Goal: Information Seeking & Learning: Find specific fact

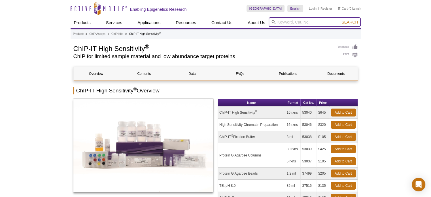
click at [290, 21] on input "search" at bounding box center [314, 22] width 92 height 10
click at [313, 22] on input "search" at bounding box center [314, 22] width 92 height 10
type input "40096"
click at [340, 20] on button "Search" at bounding box center [350, 22] width 20 height 5
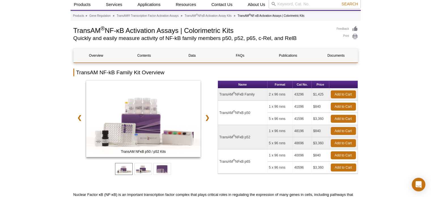
scroll to position [28, 0]
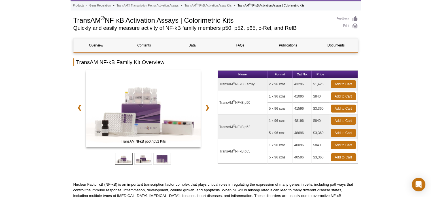
drag, startPoint x: 304, startPoint y: 83, endPoint x: 292, endPoint y: 84, distance: 11.9
click at [292, 84] on tr "TransAM ® NFκB Family 2 x 96 rxns 43296 $1,425 Add to Cart" at bounding box center [288, 84] width 140 height 12
click at [305, 145] on td "40096" at bounding box center [302, 145] width 19 height 12
drag, startPoint x: 302, startPoint y: 145, endPoint x: 289, endPoint y: 144, distance: 13.3
click at [289, 144] on tr "TransAM ® NFκB p65 1 x 96 rxns 40096 $840 Add to Cart" at bounding box center [288, 145] width 140 height 12
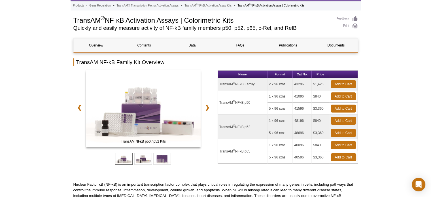
copy tr "40096"
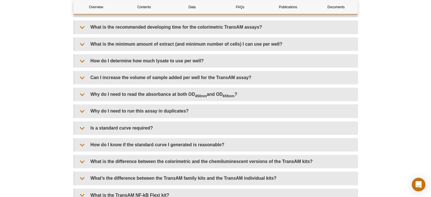
scroll to position [736, 0]
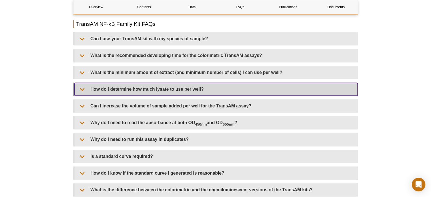
click at [81, 87] on summary "How do I determine how much lysate to use per well?" at bounding box center [215, 89] width 283 height 13
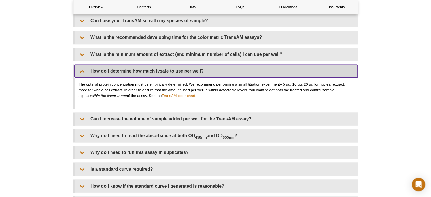
scroll to position [765, 0]
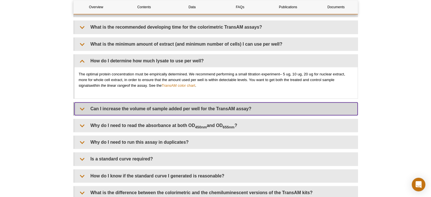
click at [82, 107] on summary "Can I increase the volume of sample added per well for the TransAM assay?" at bounding box center [215, 108] width 283 height 13
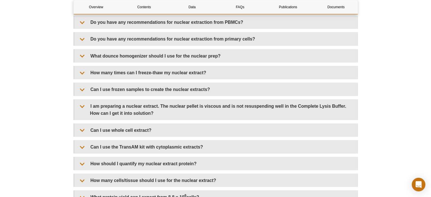
scroll to position [1076, 0]
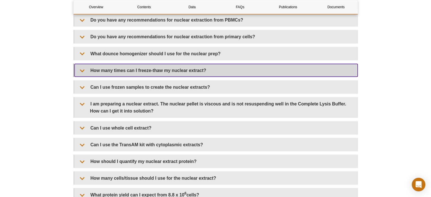
click at [83, 67] on summary "How many times can I freeze-thaw my nuclear extract?" at bounding box center [215, 70] width 283 height 13
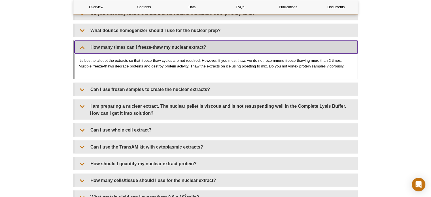
scroll to position [1133, 0]
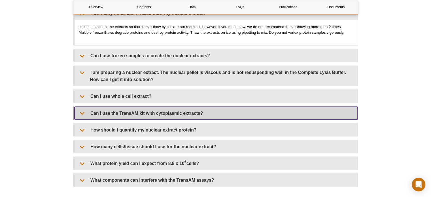
click at [82, 108] on summary "Can I use the TransAM kit with cytoplasmic extracts?" at bounding box center [215, 113] width 283 height 13
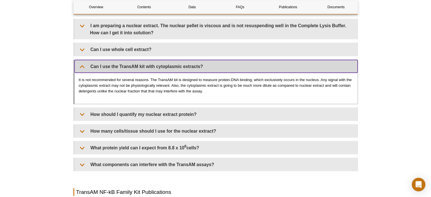
scroll to position [1189, 0]
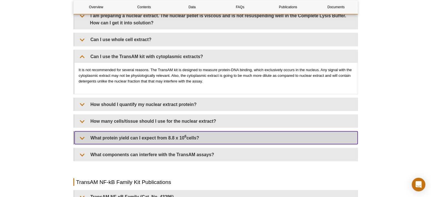
click at [83, 135] on summary "What protein yield can I expect from 8.8 x 10 6 cells?" at bounding box center [215, 137] width 283 height 13
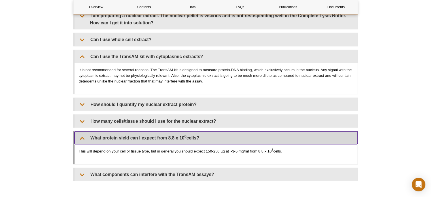
scroll to position [1218, 0]
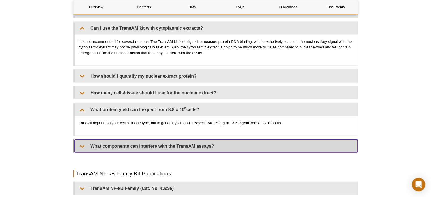
click at [83, 143] on summary "What components can interfere with the TransAM assays?" at bounding box center [215, 146] width 283 height 13
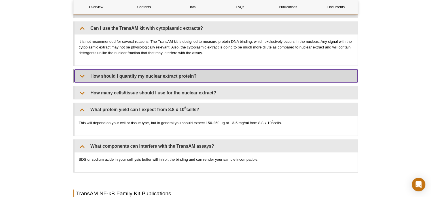
click at [82, 72] on summary "How should I quantify my nuclear extract protein?" at bounding box center [215, 76] width 283 height 13
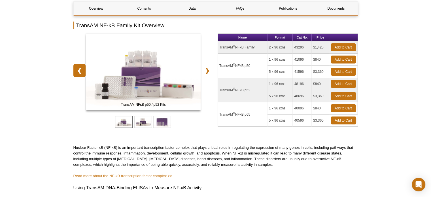
scroll to position [85, 0]
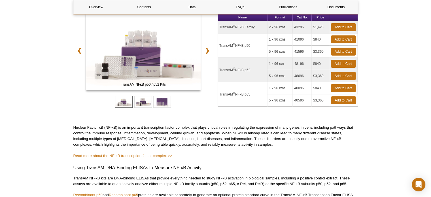
click at [251, 93] on td "TransAM ® NFκB p65" at bounding box center [243, 94] width 50 height 24
drag, startPoint x: 251, startPoint y: 93, endPoint x: 219, endPoint y: 95, distance: 32.9
click at [219, 95] on td "TransAM ® NFκB p65" at bounding box center [243, 94] width 50 height 24
copy td "TransAM ® NFκB p65"
drag, startPoint x: 304, startPoint y: 88, endPoint x: 294, endPoint y: 88, distance: 9.6
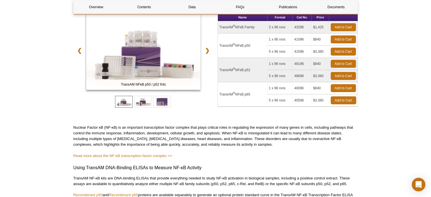
click at [294, 88] on td "40096" at bounding box center [302, 88] width 19 height 12
copy td "40096"
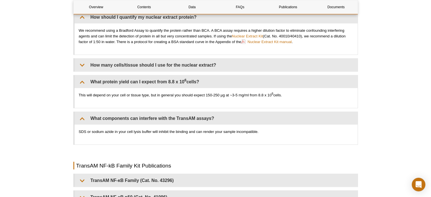
scroll to position [1303, 0]
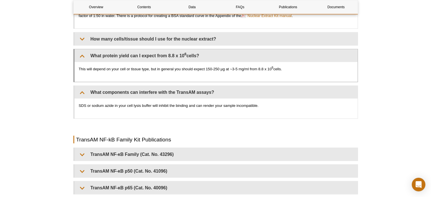
drag, startPoint x: 79, startPoint y: 65, endPoint x: 297, endPoint y: 67, distance: 217.5
click at [297, 67] on p "This will depend on your cell or tissue type, but in general you should expect …" at bounding box center [216, 69] width 274 height 6
copy p "This will depend on your cell or tissue type, but in general you should expect …"
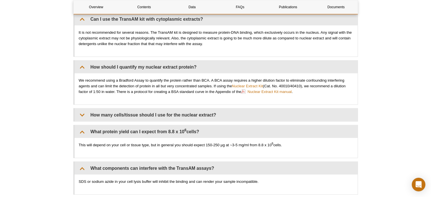
scroll to position [1218, 0]
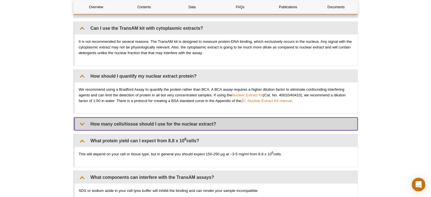
click at [81, 119] on summary "How many cells/tissue should I use for the nuclear extract?" at bounding box center [215, 124] width 283 height 13
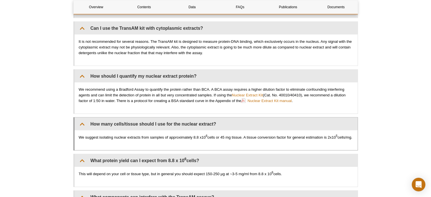
drag, startPoint x: 95, startPoint y: 139, endPoint x: 76, endPoint y: 135, distance: 19.5
click at [76, 135] on div "We suggest isolating nuclear extracts from samples of approximately 8.8 x10 6 c…" at bounding box center [215, 140] width 283 height 20
copy p "We suggest isolating nuclear extracts from samples of approximately 8.8 x10 6 c…"
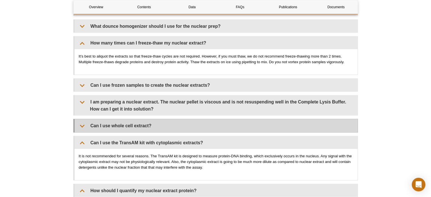
scroll to position [1104, 0]
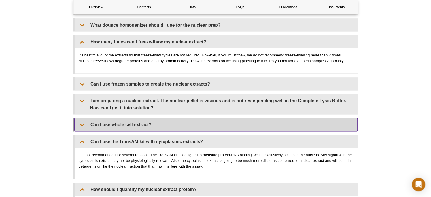
click at [83, 119] on summary "Can I use whole cell extract?" at bounding box center [215, 124] width 283 height 13
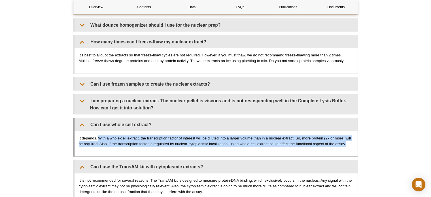
drag, startPoint x: 98, startPoint y: 134, endPoint x: 352, endPoint y: 141, distance: 253.8
click at [352, 141] on p "It depends. With a whole-cell extract, the transcription factor of interest wil…" at bounding box center [216, 140] width 274 height 11
copy p "With a whole-cell extract, the transcription factor of interest will be diluted…"
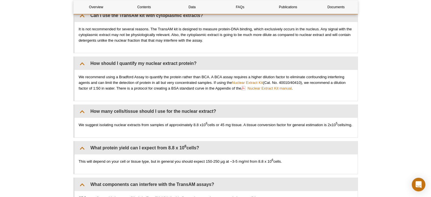
scroll to position [1246, 0]
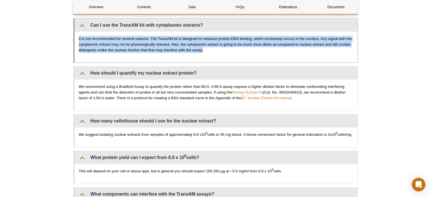
drag, startPoint x: 206, startPoint y: 48, endPoint x: 78, endPoint y: 35, distance: 128.1
click at [78, 35] on div "It is not recommended for several reasons. The TransAM kit is designed to measu…" at bounding box center [215, 47] width 283 height 31
copy p "It is not recommended for several reasons. The TransAM kit is designed to measu…"
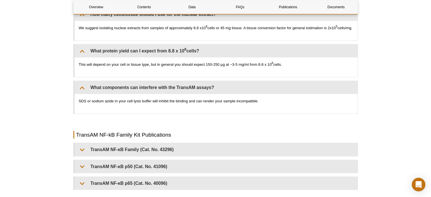
scroll to position [1387, 0]
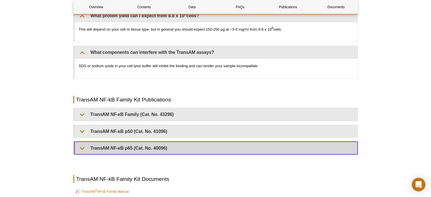
click at [81, 150] on summary "TransAM NF-κB p65 (Cat. No. 40096)" at bounding box center [215, 148] width 283 height 13
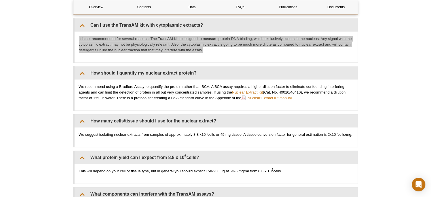
scroll to position [1246, 0]
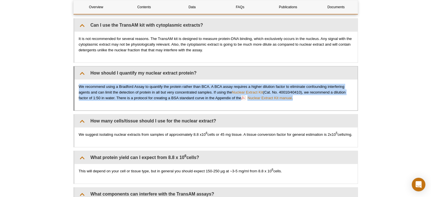
copy p "We recommend using a Bradford Assay to quantify the protein rather than BCA. A …"
drag, startPoint x: 78, startPoint y: 82, endPoint x: 304, endPoint y: 96, distance: 226.9
click at [304, 96] on div "We recommend using a Bradford Assay to quantify the protein rather than BCA. A …" at bounding box center [215, 95] width 283 height 31
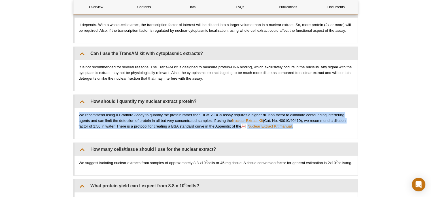
scroll to position [1331, 0]
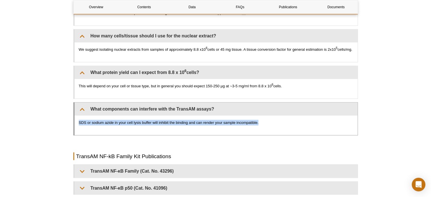
drag, startPoint x: 262, startPoint y: 123, endPoint x: 79, endPoint y: 120, distance: 183.5
click at [79, 120] on div "SDS or sodium azide in your cell lysis buffer will inhibit the binding and can …" at bounding box center [215, 126] width 283 height 20
copy p "SDS or sodium azide in your cell lysis buffer will inhibit the binding and can …"
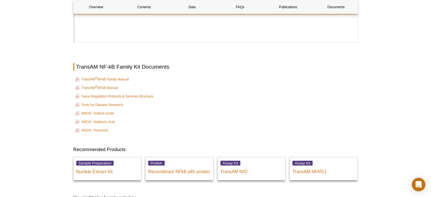
scroll to position [1784, 0]
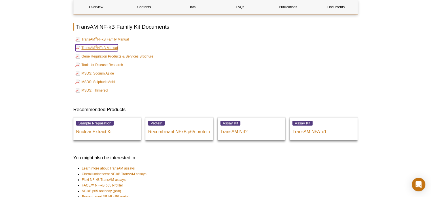
click at [109, 49] on link "TransAM ® NFκB Manual" at bounding box center [96, 47] width 42 height 7
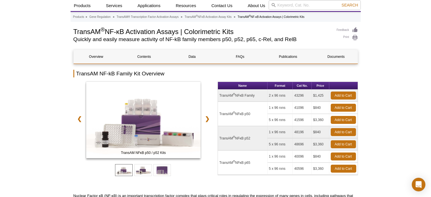
scroll to position [0, 0]
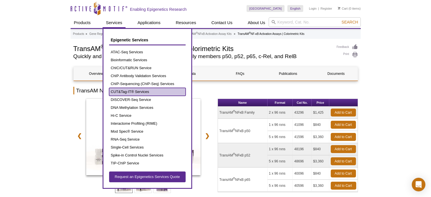
click at [133, 90] on link "CUT&Tag-IT® Services" at bounding box center [147, 92] width 76 height 8
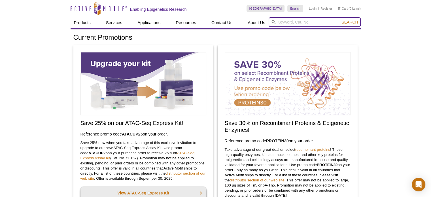
click at [311, 19] on input "search" at bounding box center [314, 22] width 92 height 10
paste input "39085"
type input "39085"
click at [340, 20] on button "Search" at bounding box center [350, 22] width 20 height 5
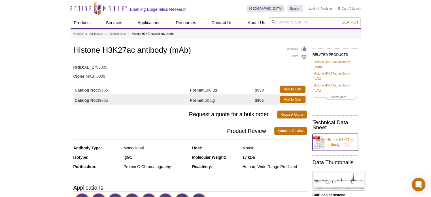
click at [336, 141] on link "Histone H3K27ac antibody (mAb)" at bounding box center [334, 142] width 45 height 17
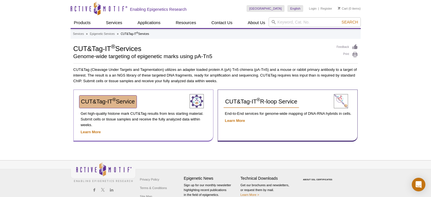
click at [127, 102] on span "CUT&Tag-IT ® Service" at bounding box center [108, 101] width 54 height 6
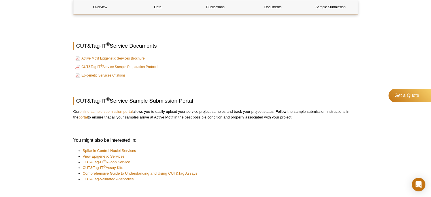
scroll to position [765, 0]
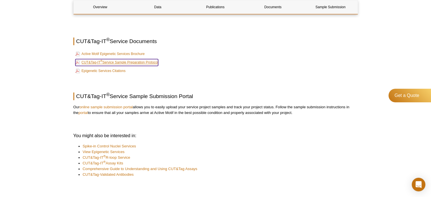
click at [126, 60] on link "CUT&Tag-IT ® Service Sample Preparation Protocol" at bounding box center [116, 62] width 83 height 7
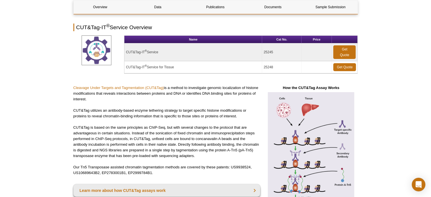
scroll to position [0, 0]
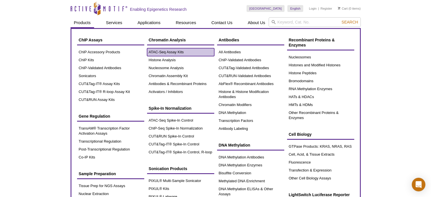
click at [165, 50] on link "ATAC-Seq Assay Kits" at bounding box center [180, 52] width 67 height 8
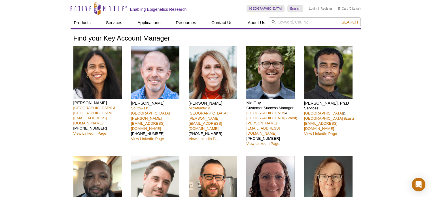
drag, startPoint x: 113, startPoint y: 102, endPoint x: 72, endPoint y: 104, distance: 41.1
copy h4 "Nivanka Paranavitana"
copy link "nparanavitana@activemotif.com"
drag, startPoint x: 128, startPoint y: 112, endPoint x: 71, endPoint y: 114, distance: 57.8
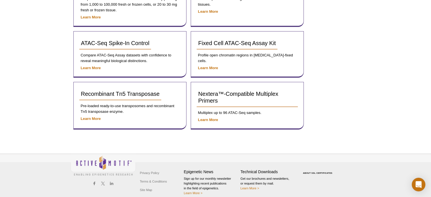
scroll to position [12, 0]
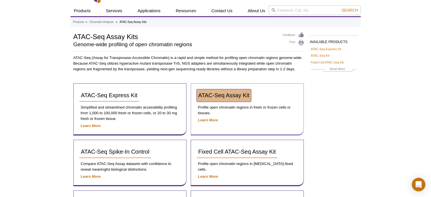
click at [212, 92] on span "ATAC-Seq Assay Kit" at bounding box center [223, 95] width 51 height 6
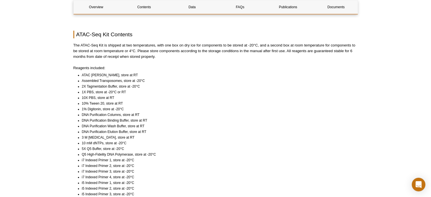
scroll to position [354, 0]
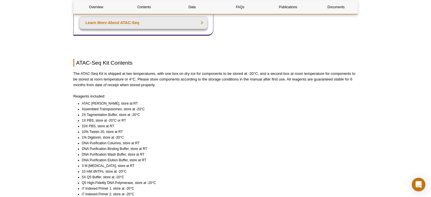
drag, startPoint x: 287, startPoint y: 78, endPoint x: 340, endPoint y: 79, distance: 53.0
click at [340, 79] on p "The ATAC-Seq Kit is shipped at two temperatures, with one box on dry ice for co…" at bounding box center [215, 79] width 284 height 17
click at [159, 85] on p "The ATAC-Seq Kit is shipped at two temperatures, with one box on dry ice for co…" at bounding box center [215, 79] width 284 height 17
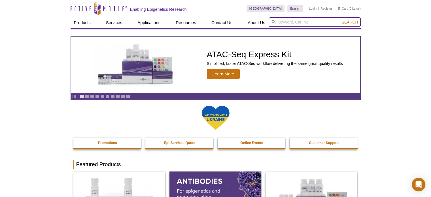
click at [298, 22] on input "search" at bounding box center [314, 22] width 92 height 10
paste input "39038"
type input "39038"
click at [340, 20] on button "Search" at bounding box center [350, 22] width 20 height 5
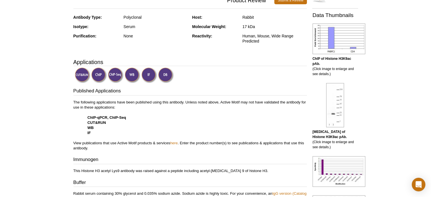
scroll to position [142, 0]
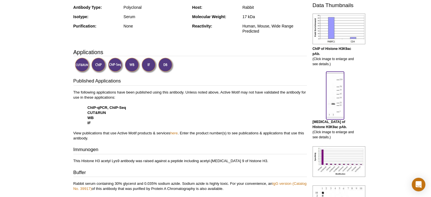
click at [332, 89] on img at bounding box center [335, 95] width 18 height 44
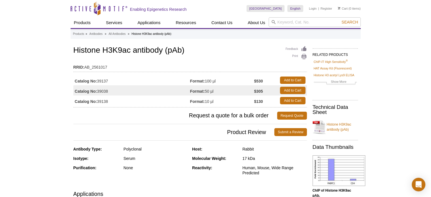
click at [75, 49] on h1 "Histone H3K9ac antibody (pAb)" at bounding box center [189, 51] width 233 height 10
drag, startPoint x: 74, startPoint y: 49, endPoint x: 161, endPoint y: 50, distance: 87.5
click at [161, 50] on h1 "Histone H3K9ac antibody (pAb)" at bounding box center [189, 51] width 233 height 10
copy h1 "Histone H3K9ac antibody"
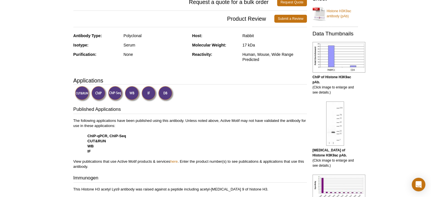
scroll to position [170, 0]
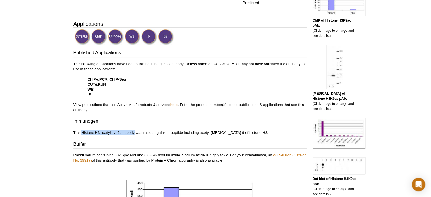
drag, startPoint x: 82, startPoint y: 132, endPoint x: 134, endPoint y: 131, distance: 51.8
click at [134, 131] on p "This Histone H3 acetyl Lys9 antibody was raised against a peptide including ace…" at bounding box center [189, 132] width 233 height 5
copy p "Histone H3 acetyl Lys9 antibody"
